Goal: Find specific page/section: Find specific page/section

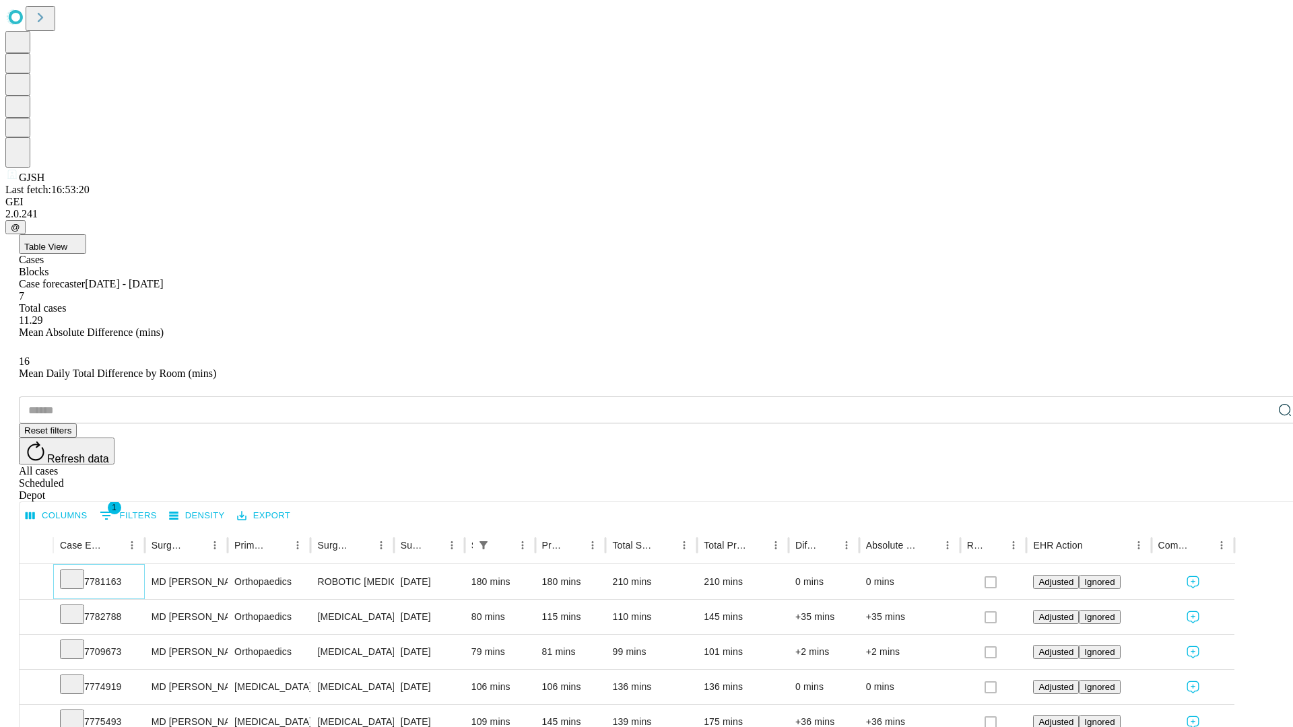
click at [79, 572] on icon at bounding box center [71, 578] width 13 height 13
